Goal: Unclear

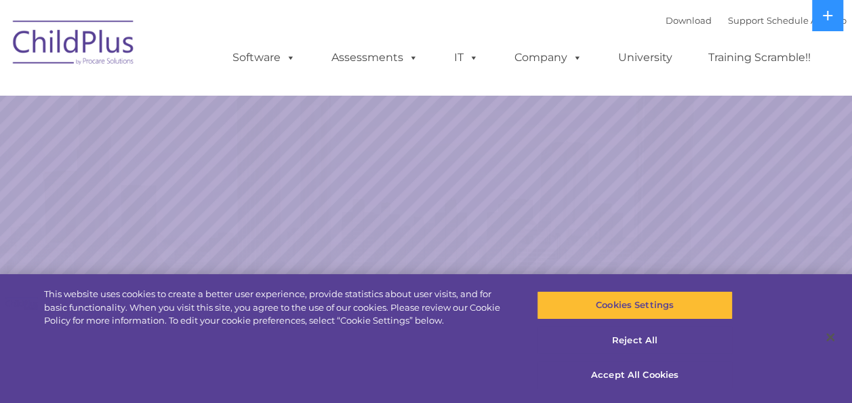
select select "MEDIUM"
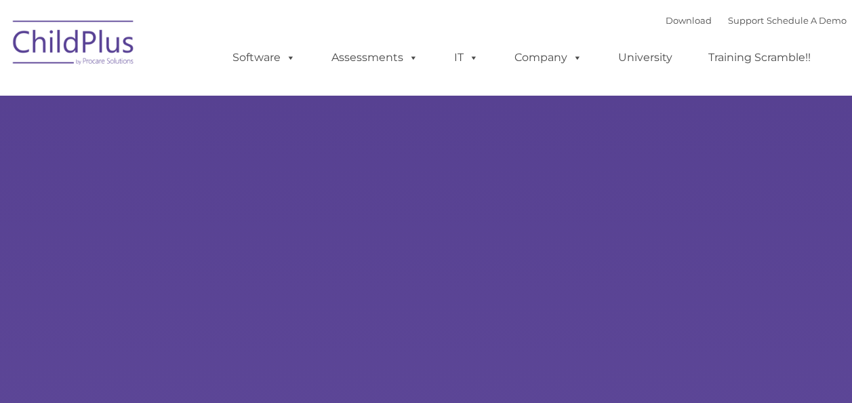
select select "MEDIUM"
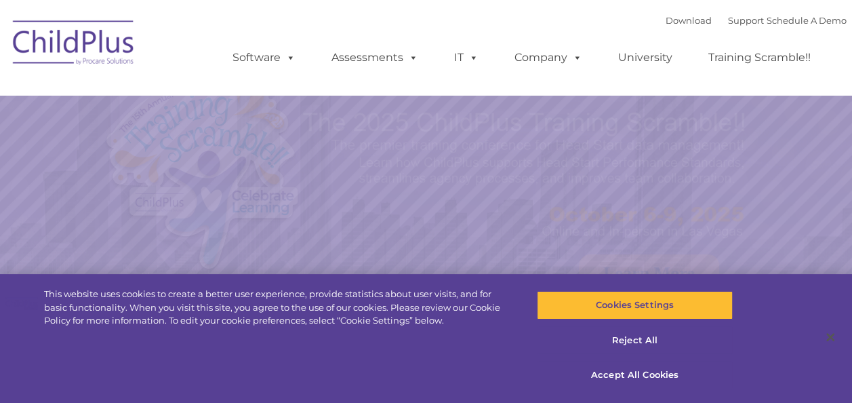
select select "MEDIUM"
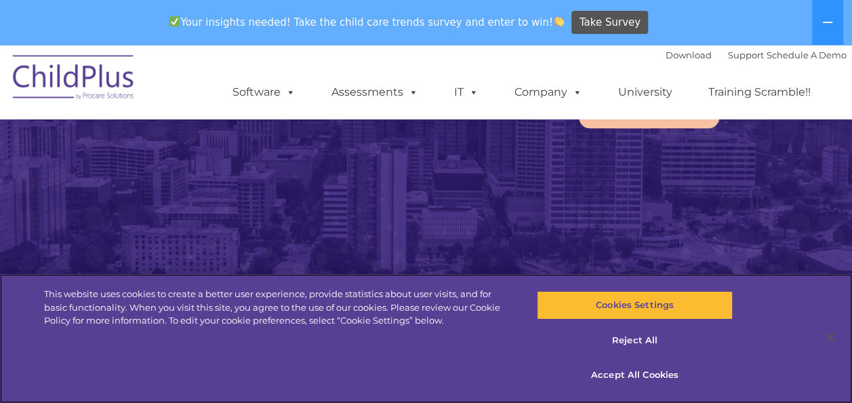
scroll to position [209, 0]
